Goal: Transaction & Acquisition: Purchase product/service

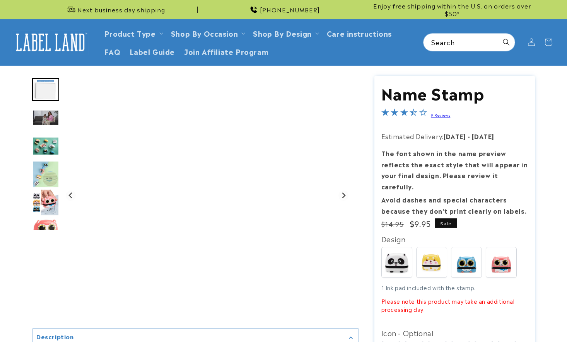
scroll to position [61, 0]
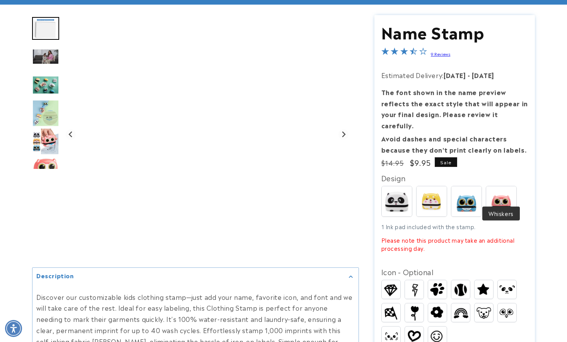
click at [502, 187] on img at bounding box center [501, 201] width 30 height 30
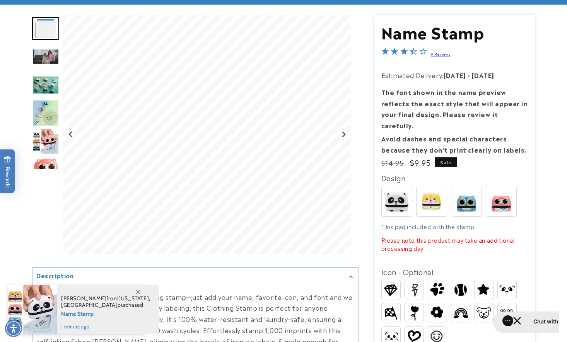
click at [36, 85] on img "Go to slide 4" at bounding box center [45, 85] width 27 height 19
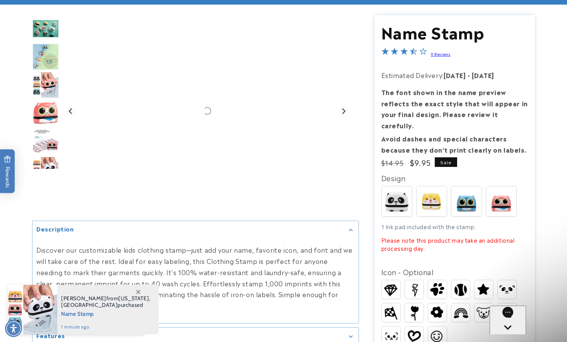
scroll to position [0, 0]
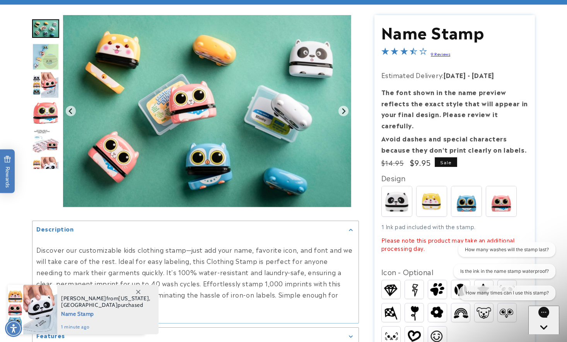
click at [45, 83] on img "Go to slide 6" at bounding box center [45, 85] width 27 height 27
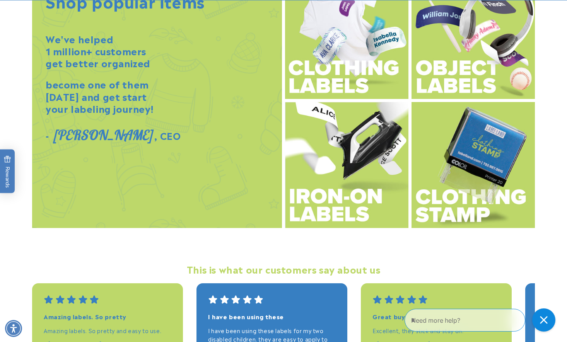
scroll to position [972, 0]
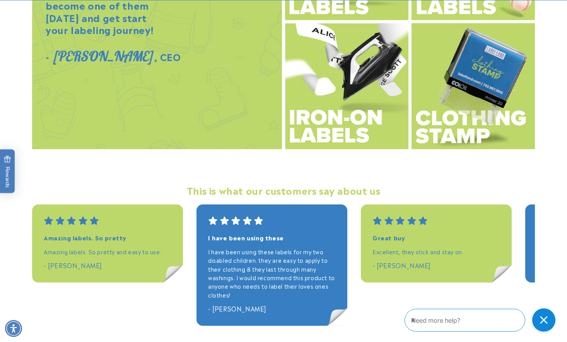
click at [345, 101] on img at bounding box center [346, 86] width 123 height 126
